Goal: Entertainment & Leisure: Consume media (video, audio)

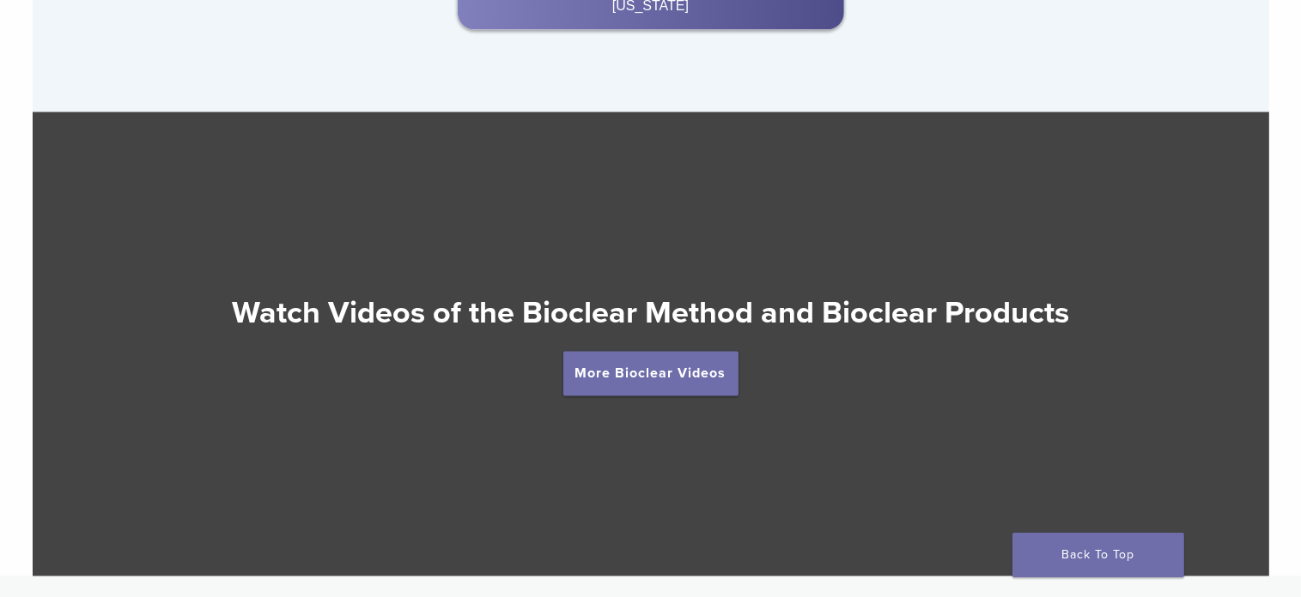
scroll to position [2891, 0]
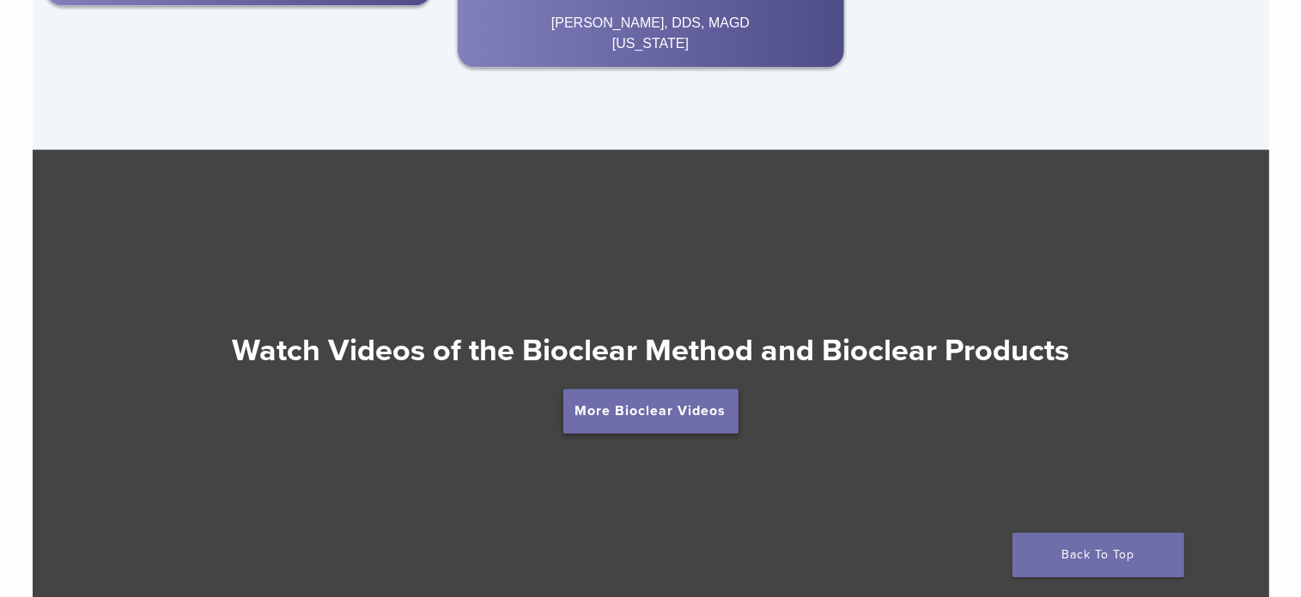
click at [641, 405] on link "More Bioclear Videos" at bounding box center [650, 412] width 175 height 45
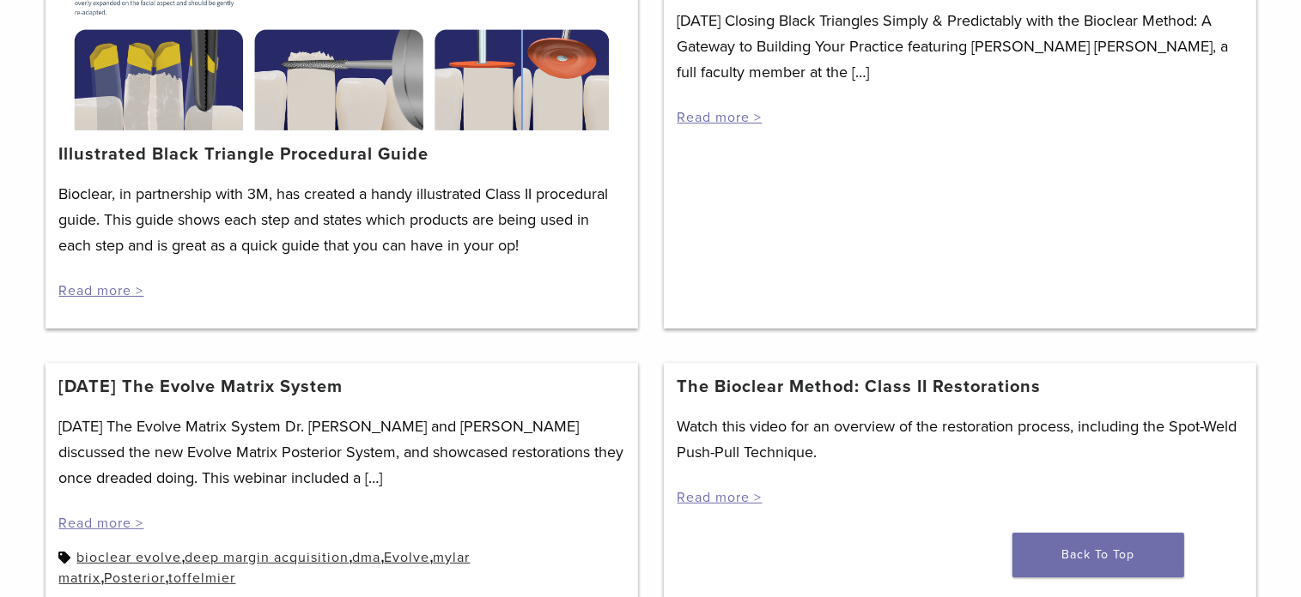
scroll to position [447, 0]
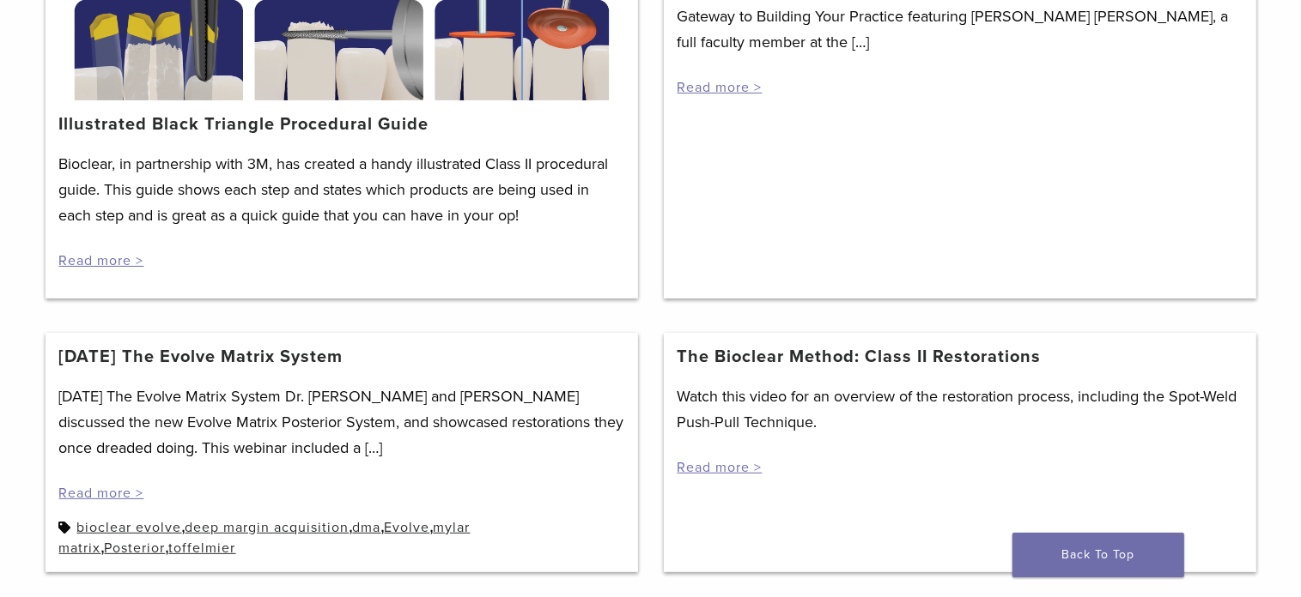
click at [332, 356] on link "[DATE] The Evolve Matrix System" at bounding box center [201, 357] width 284 height 21
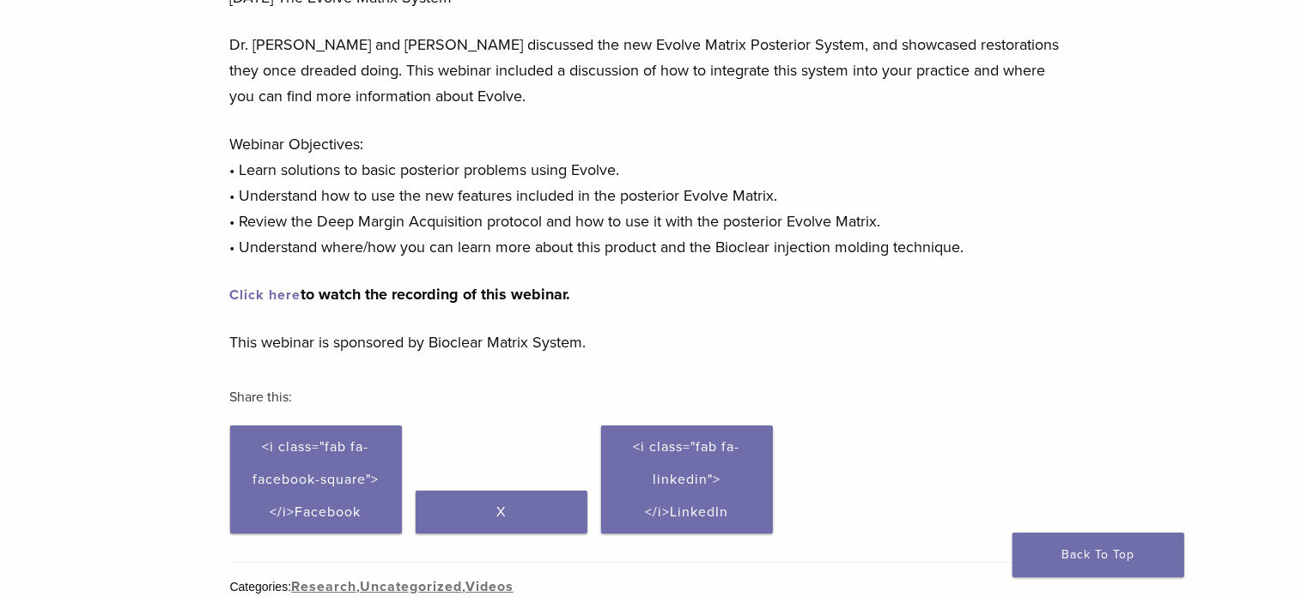
scroll to position [258, 0]
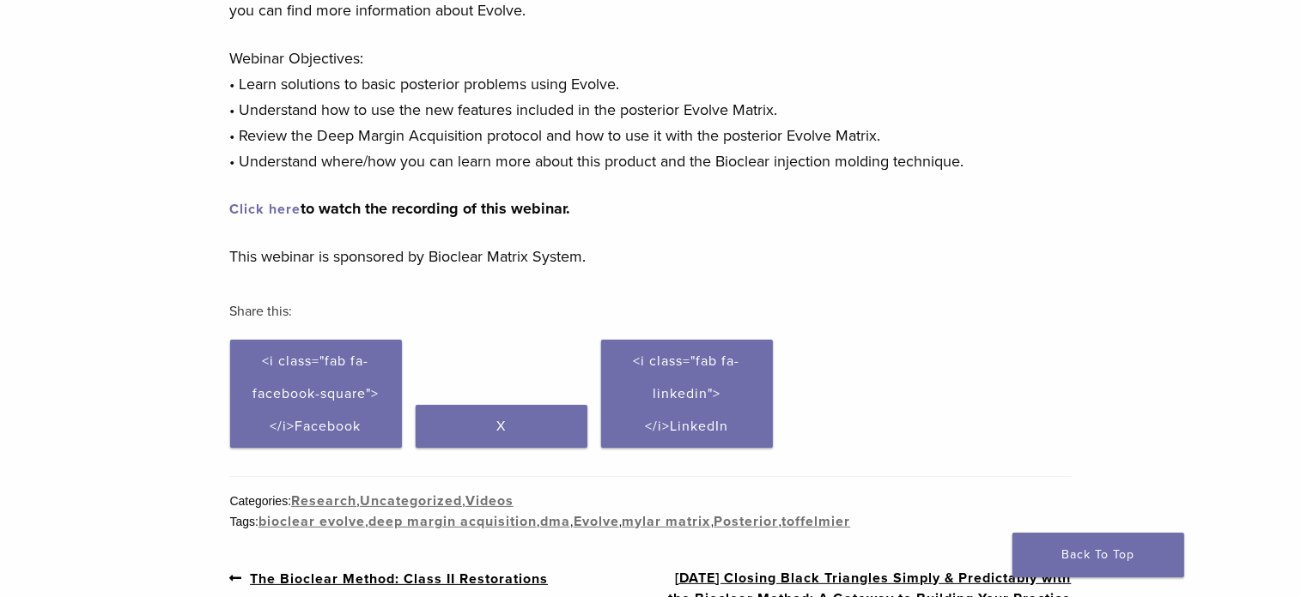
click at [289, 212] on link "Click here" at bounding box center [265, 209] width 71 height 17
